Goal: Browse casually: Explore the website without a specific task or goal

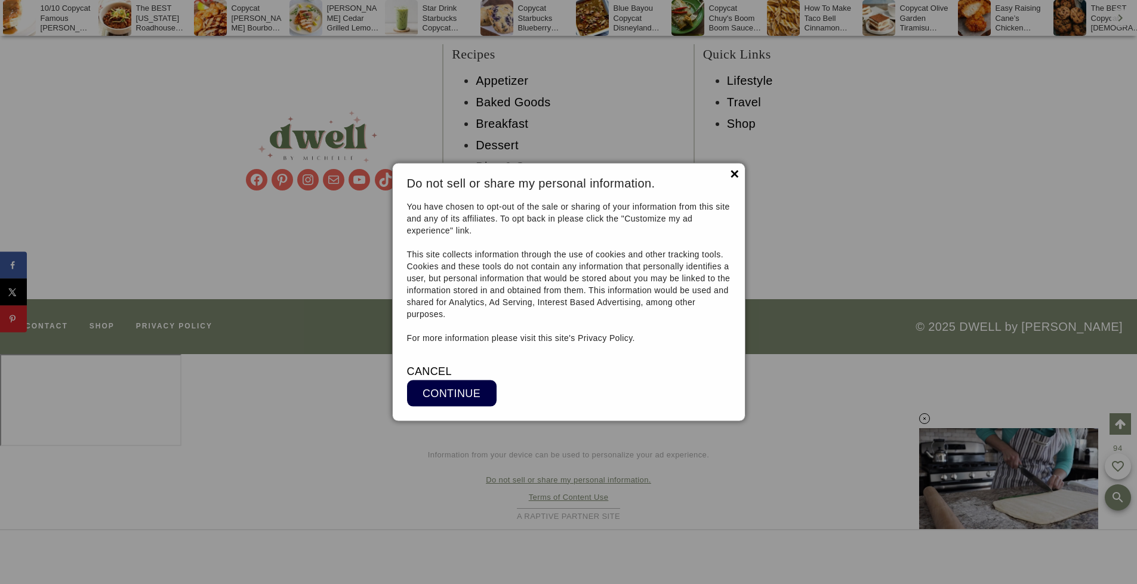
scroll to position [9263, 0]
